Goal: Task Accomplishment & Management: Complete application form

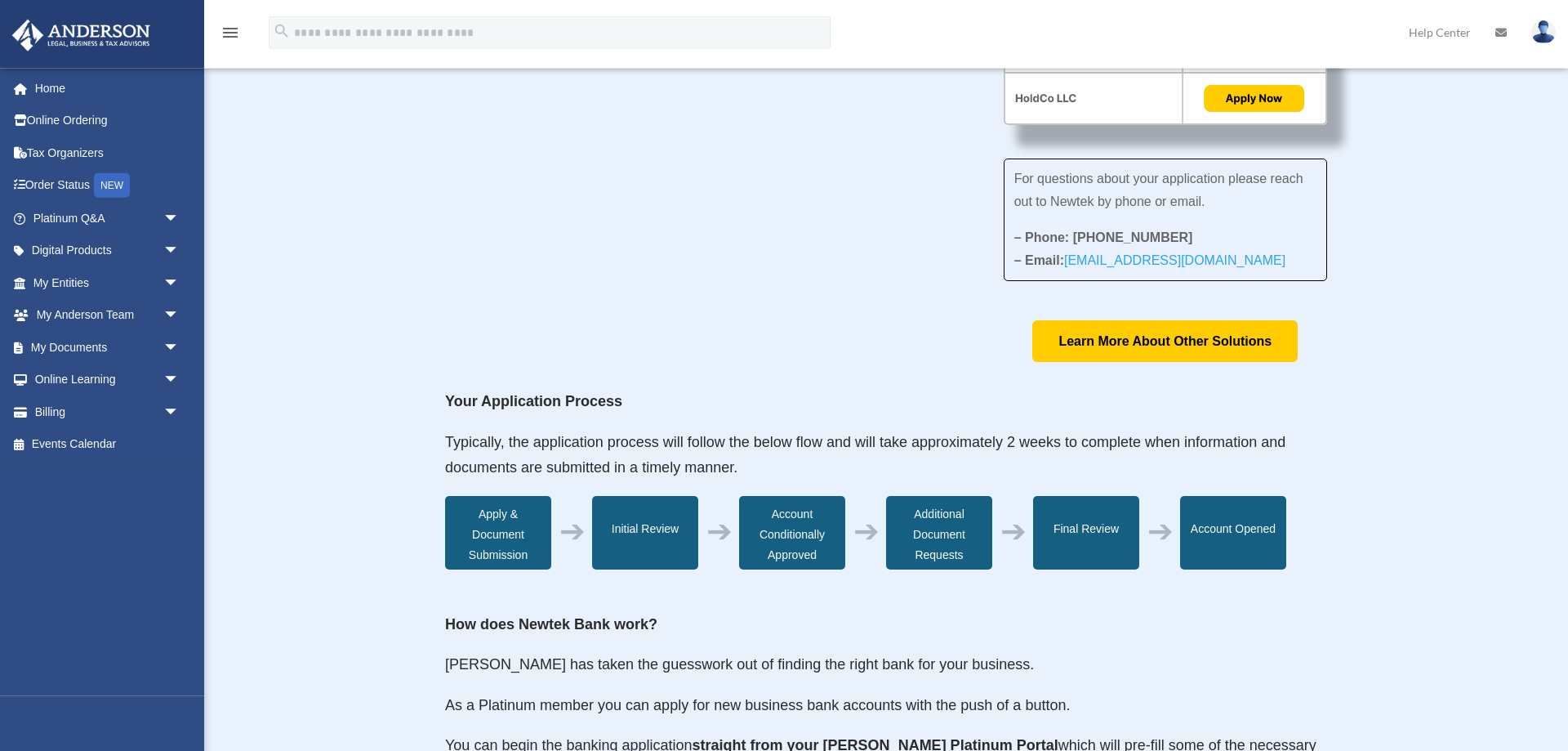
scroll to position [500, 0]
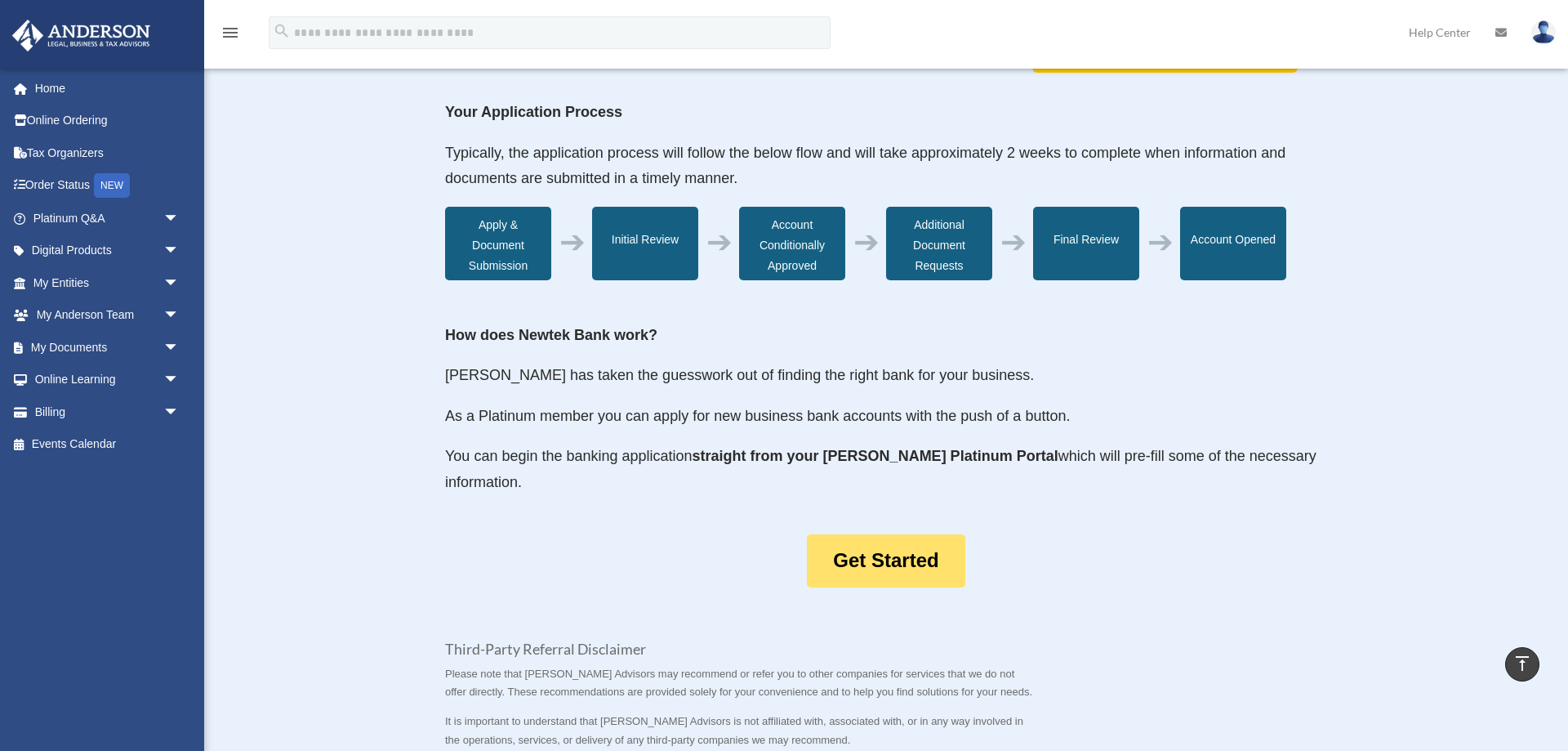
click at [882, 580] on link "Get Started" at bounding box center [886, 560] width 158 height 53
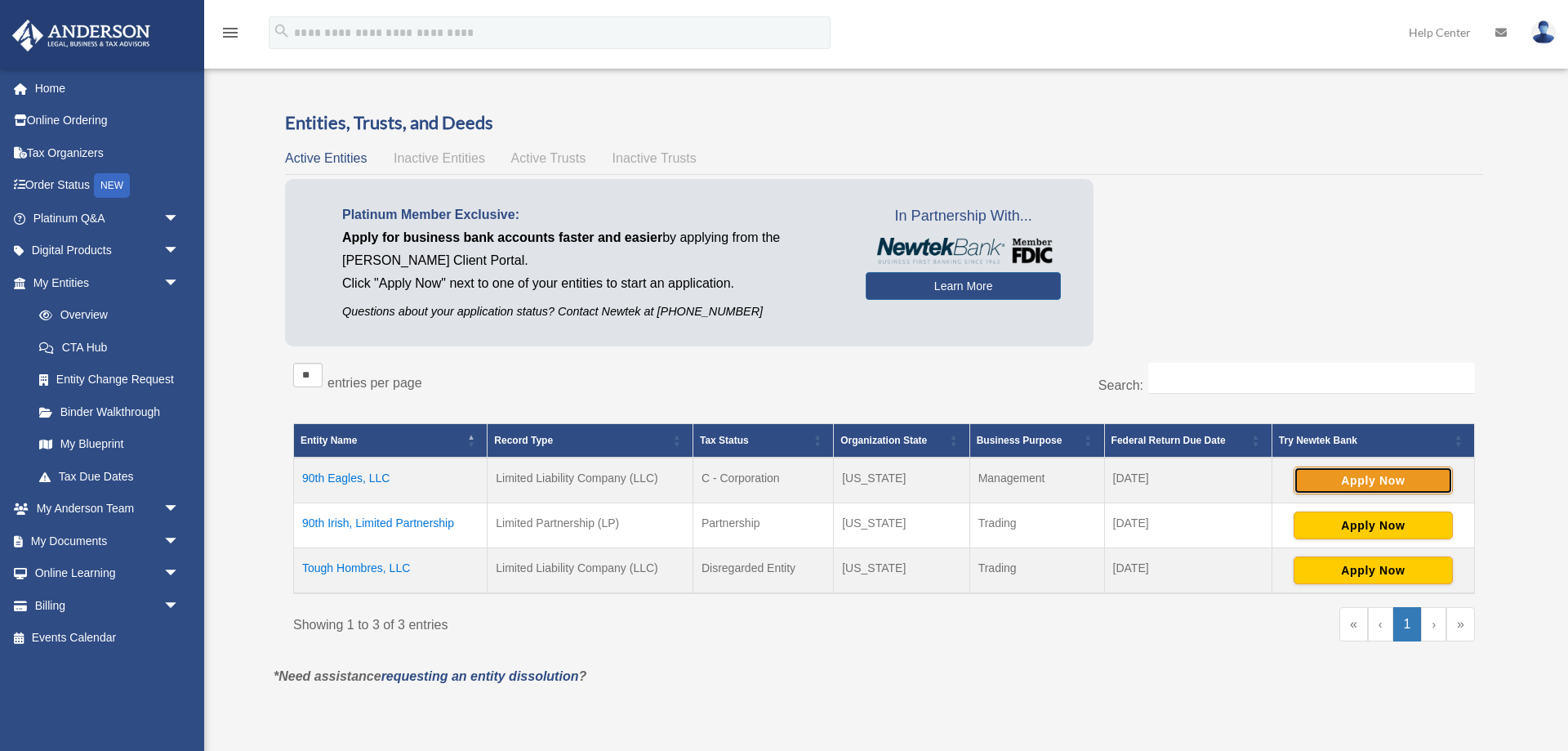
click at [1326, 483] on button "Apply Now" at bounding box center [1373, 480] width 160 height 27
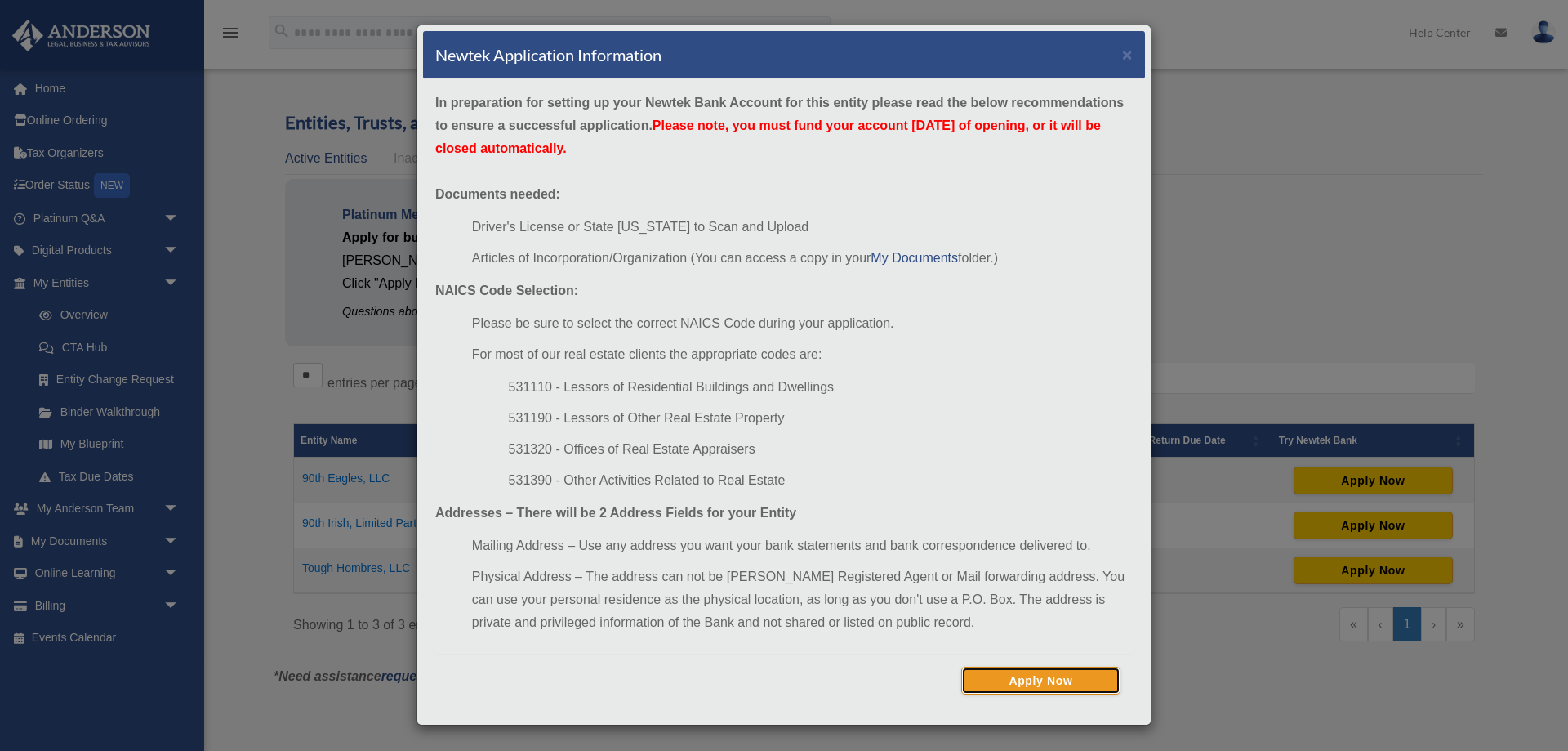
click at [1038, 684] on button "Apply Now" at bounding box center [1041, 681] width 160 height 27
